Goal: Task Accomplishment & Management: Use online tool/utility

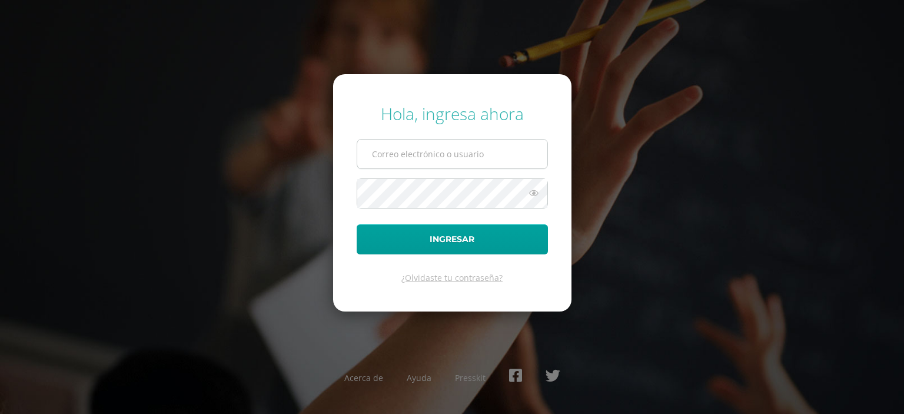
drag, startPoint x: 0, startPoint y: 0, endPoint x: 431, endPoint y: 162, distance: 460.4
click at [431, 162] on input "text" at bounding box center [452, 154] width 190 height 29
type input "[PERSON_NAME][EMAIL_ADDRESS][DOMAIN_NAME]"
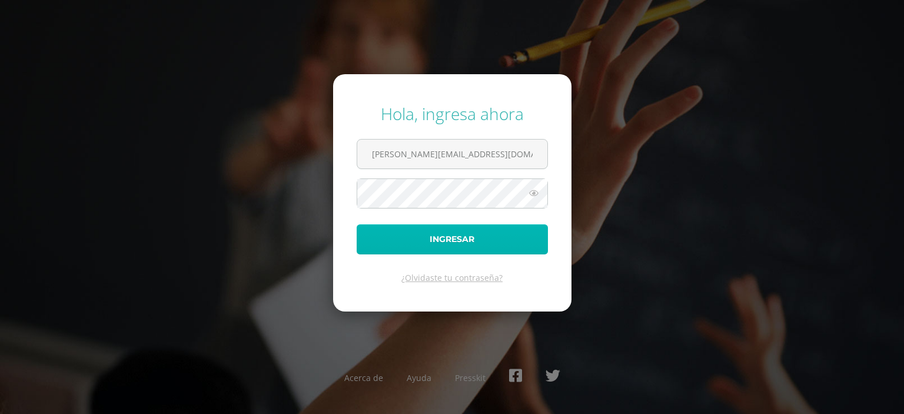
click at [463, 235] on button "Ingresar" at bounding box center [452, 239] width 191 height 30
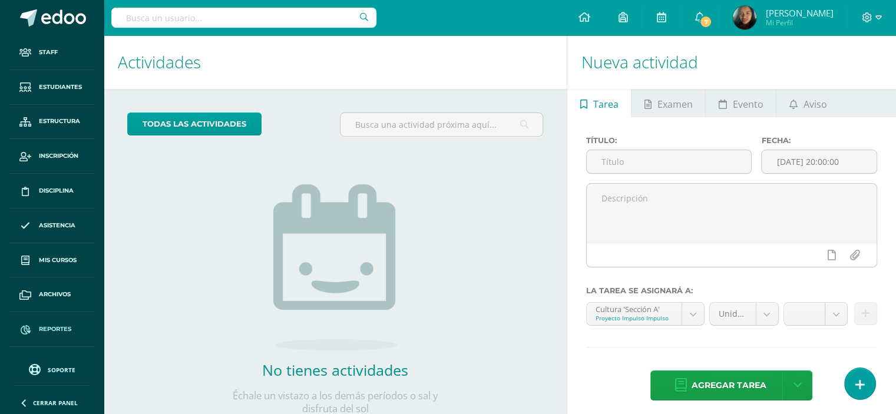
click at [57, 324] on span "Reportes" at bounding box center [55, 328] width 32 height 9
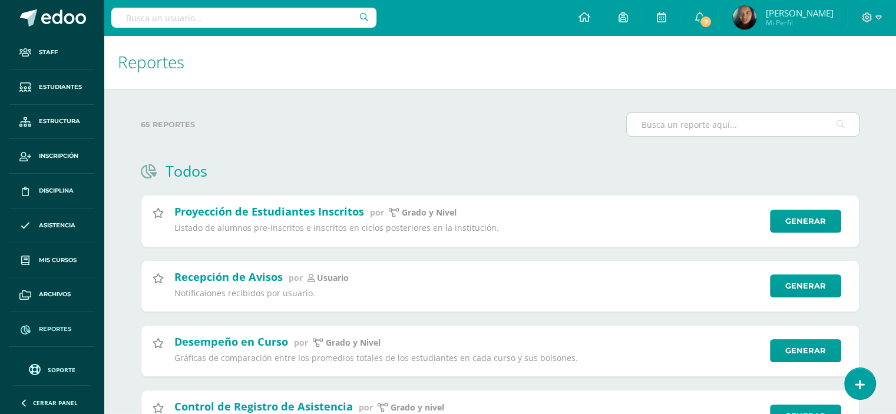
click at [674, 131] on input "text" at bounding box center [743, 124] width 232 height 23
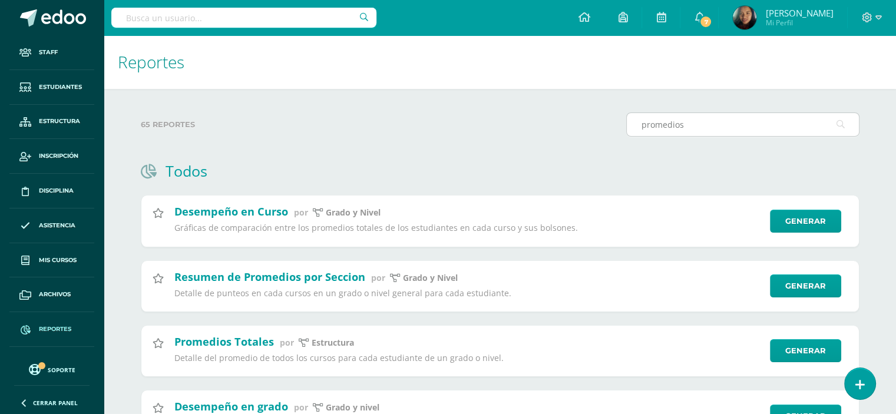
type input "promedios"
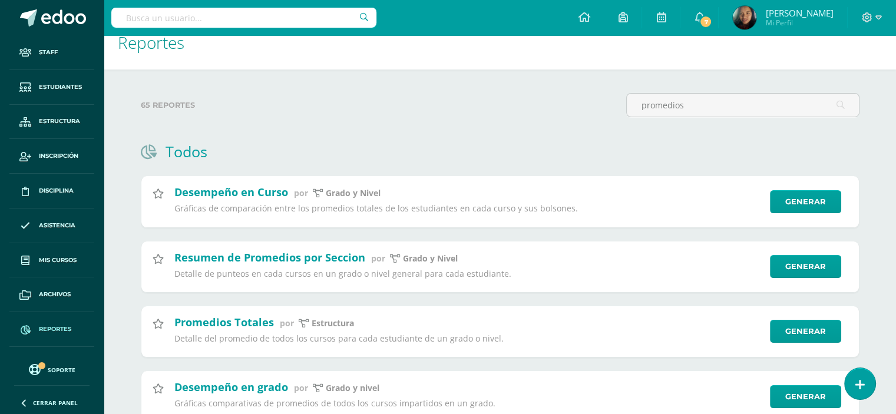
scroll to position [20, 0]
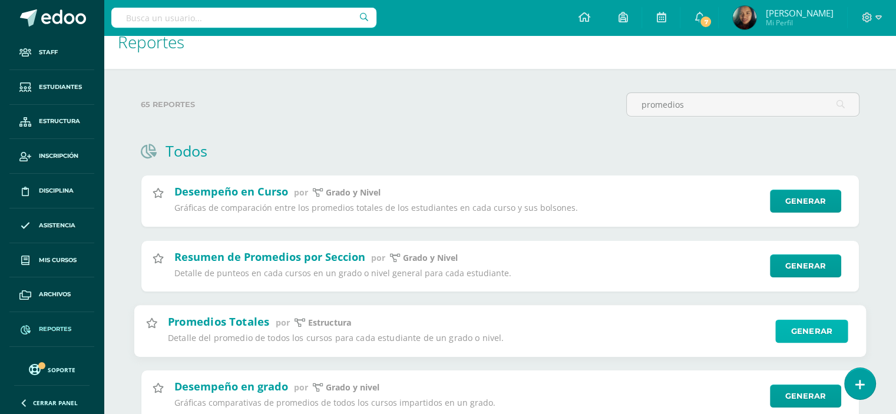
click at [813, 334] on link "Generar" at bounding box center [811, 331] width 72 height 24
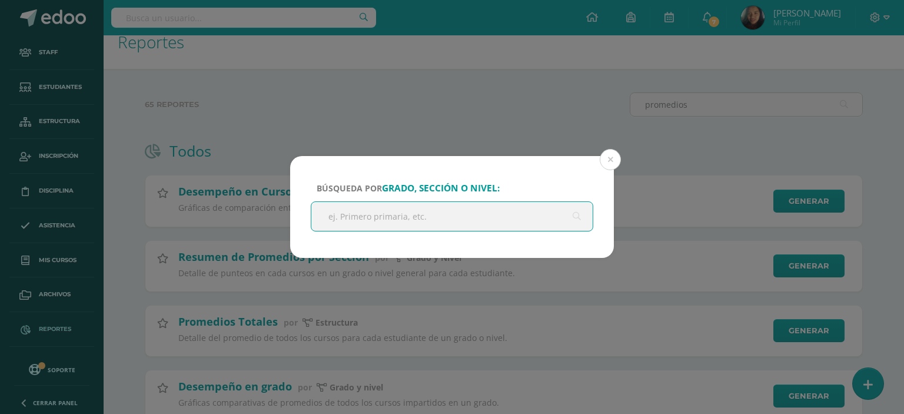
click at [415, 221] on input "text" at bounding box center [451, 216] width 281 height 29
type input "quinto"
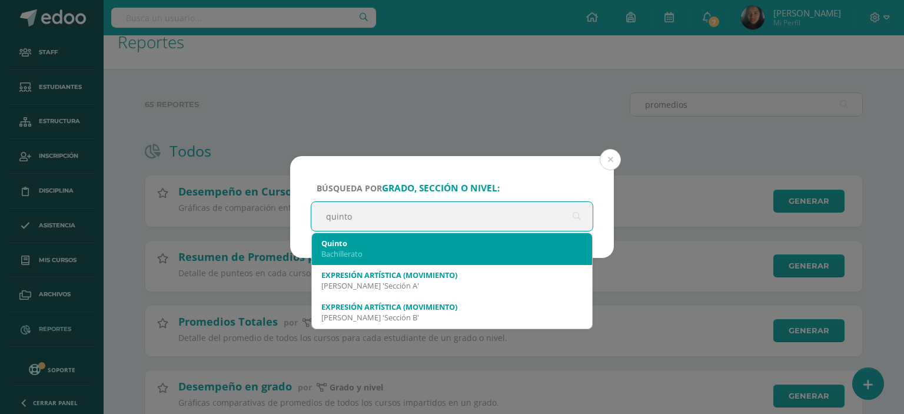
click at [409, 247] on div "Quinto" at bounding box center [452, 243] width 261 height 11
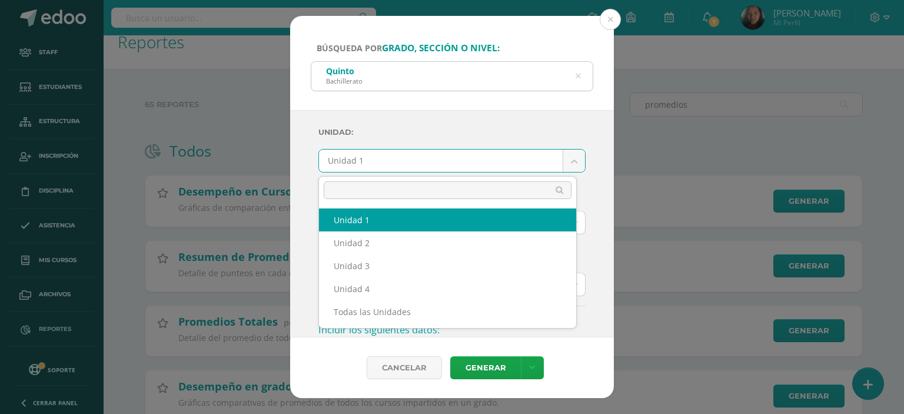
click at [572, 156] on body "Búsqueda por grado, sección o nivel: Quinto Bachillerato quinto Unidad: Unidad …" at bounding box center [452, 284] width 904 height 609
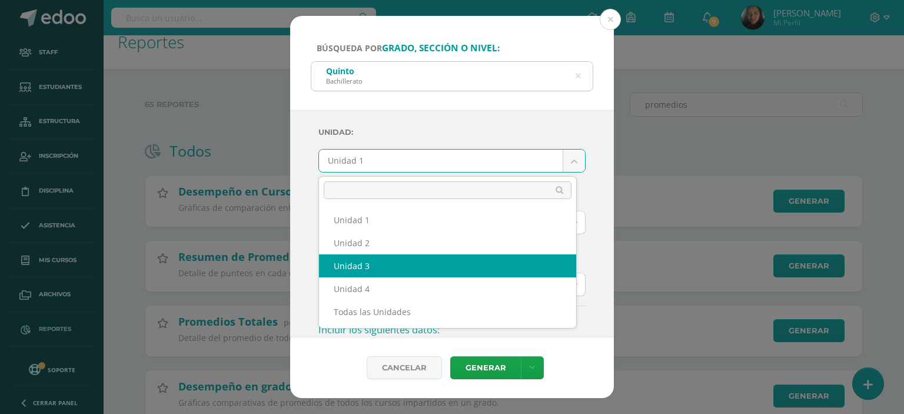
select select "Unidad 3"
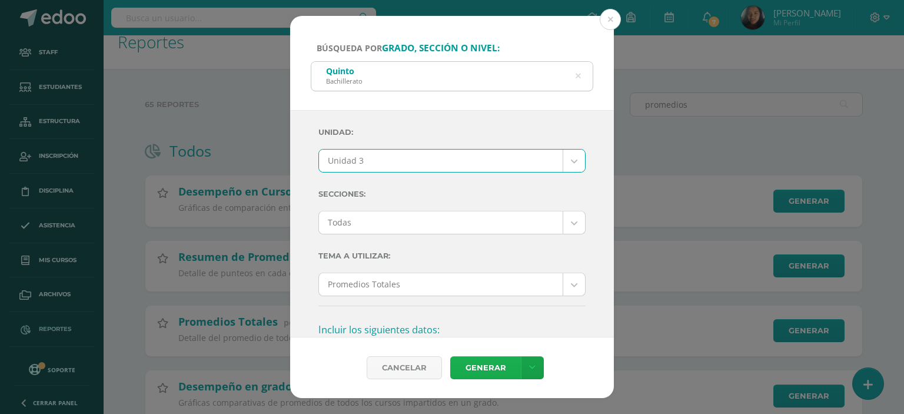
click at [491, 368] on link "Generar" at bounding box center [485, 367] width 71 height 23
click at [612, 14] on button at bounding box center [610, 19] width 21 height 21
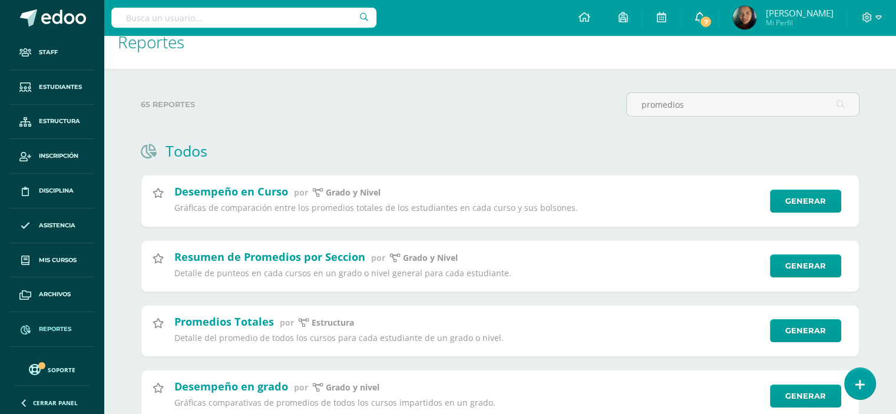
click at [699, 23] on span "7" at bounding box center [705, 21] width 13 height 13
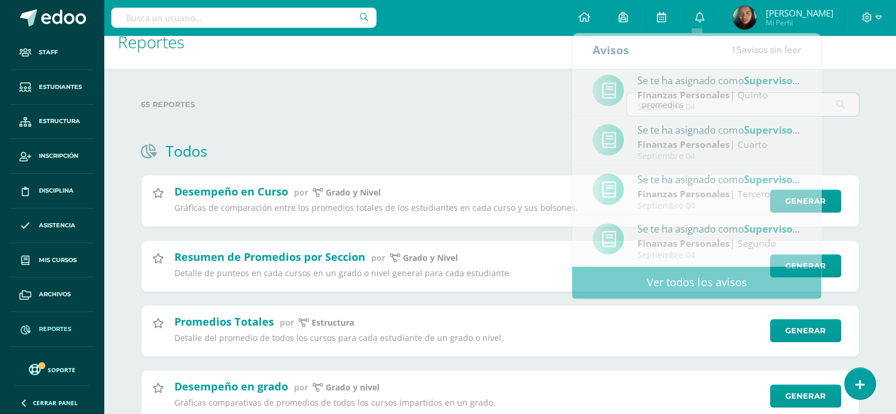
click at [484, 120] on div "65 reportes" at bounding box center [378, 109] width 485 height 34
